Goal: Task Accomplishment & Management: Manage account settings

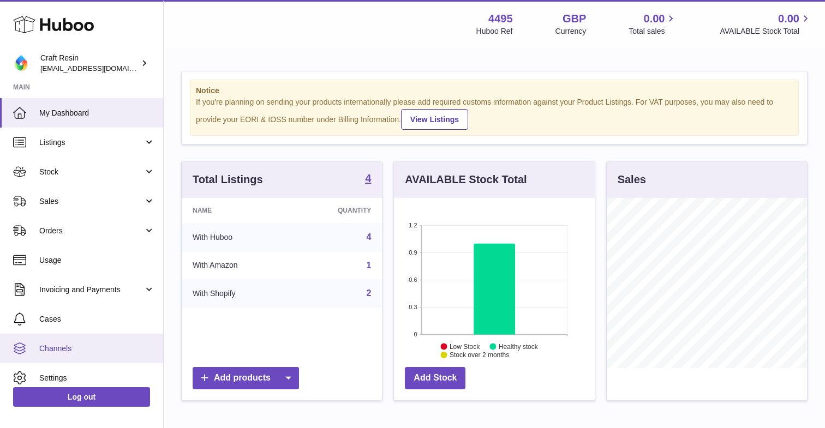
click at [79, 344] on span "Channels" at bounding box center [97, 349] width 116 height 10
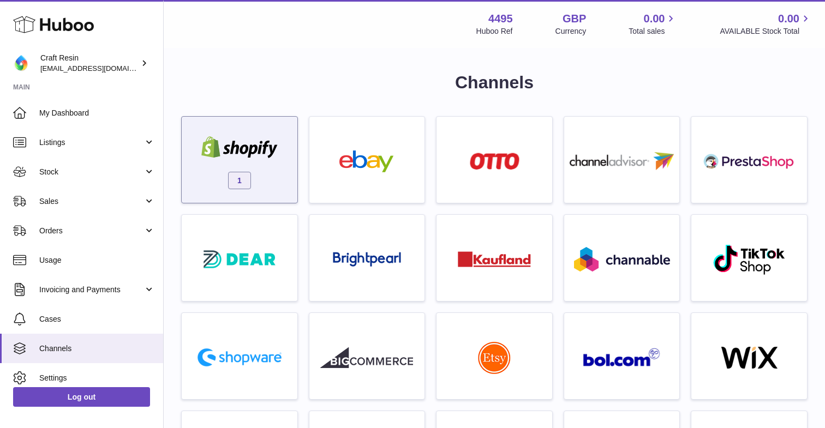
click at [254, 146] on img at bounding box center [239, 147] width 93 height 22
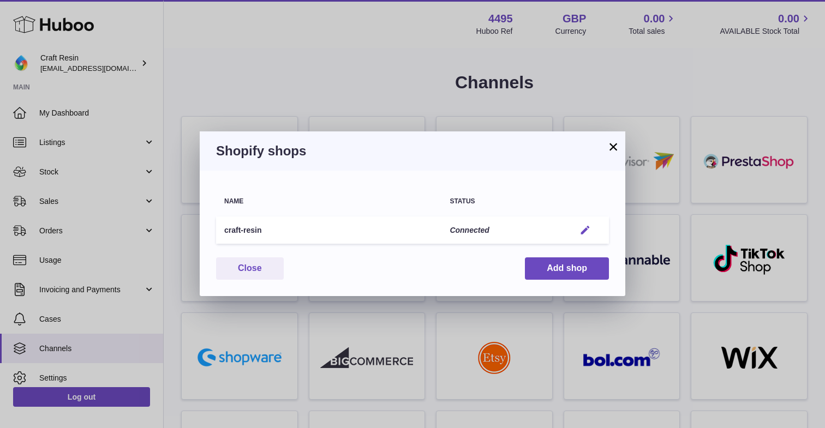
click at [587, 228] on em "button" at bounding box center [584, 230] width 11 height 11
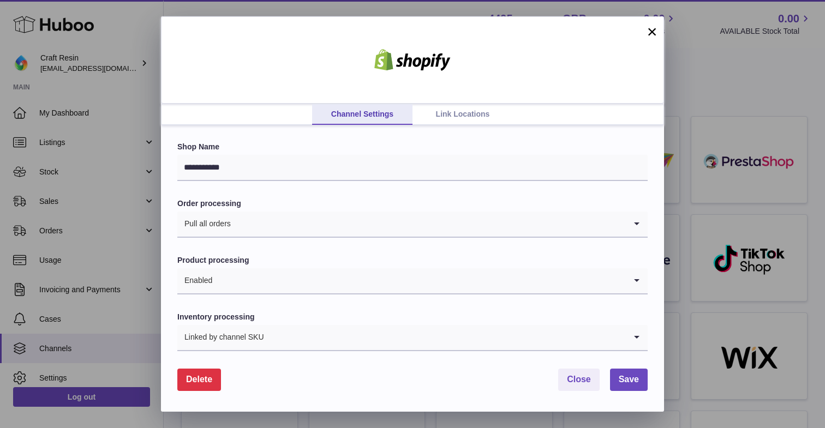
click at [464, 109] on link "Link Locations" at bounding box center [462, 114] width 100 height 21
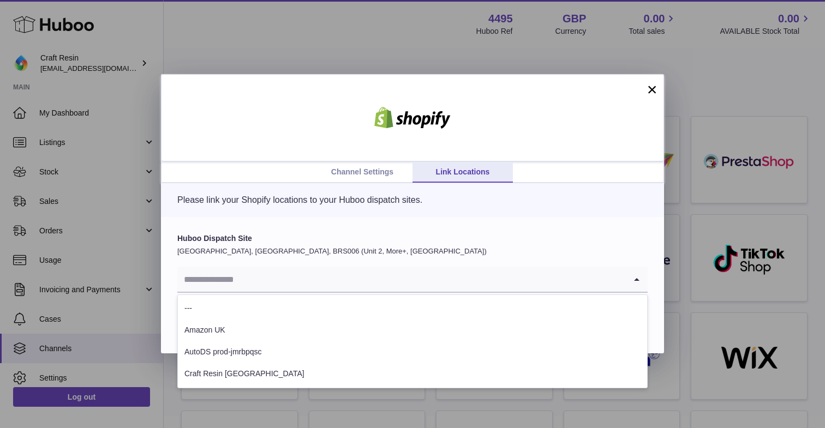
click at [325, 282] on input "Search for option" at bounding box center [401, 279] width 448 height 25
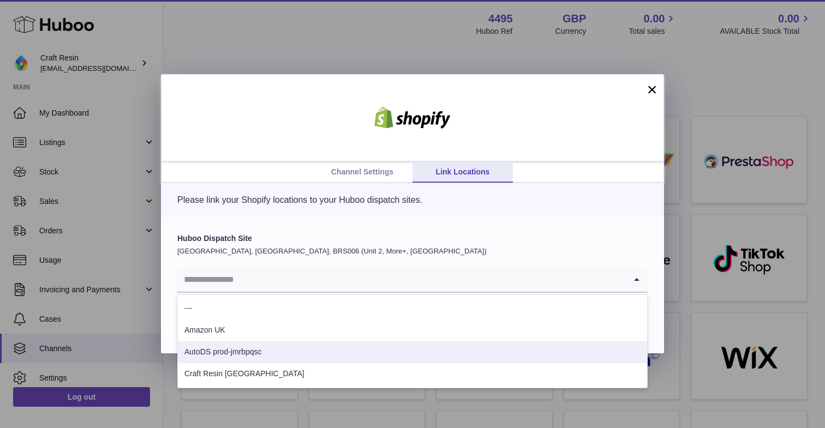
click at [281, 375] on li "Craft Resin London" at bounding box center [412, 374] width 469 height 22
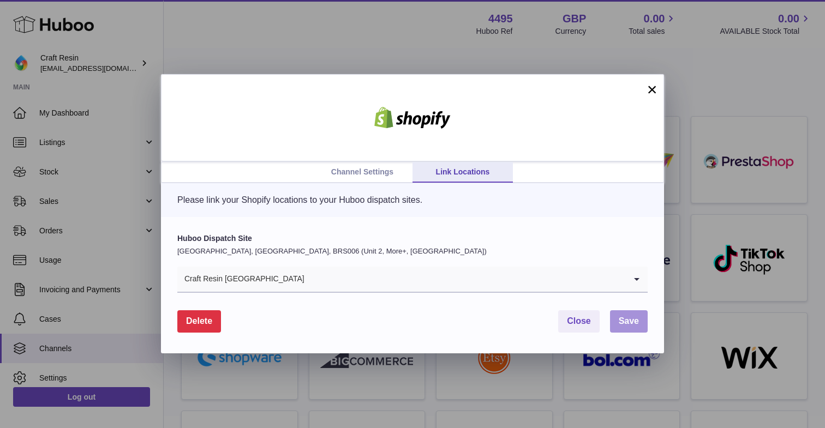
click at [622, 329] on button "Save" at bounding box center [629, 321] width 38 height 22
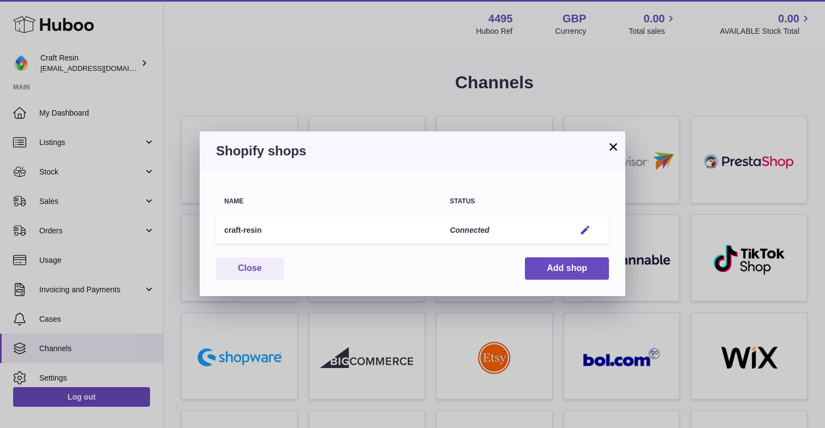
click at [615, 148] on button "×" at bounding box center [612, 146] width 13 height 13
